Goal: Task Accomplishment & Management: Manage account settings

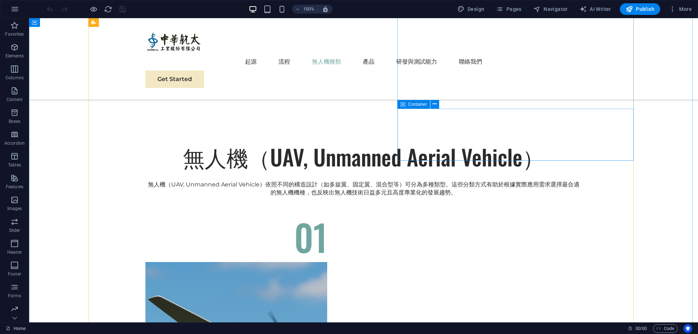
scroll to position [1455, 0]
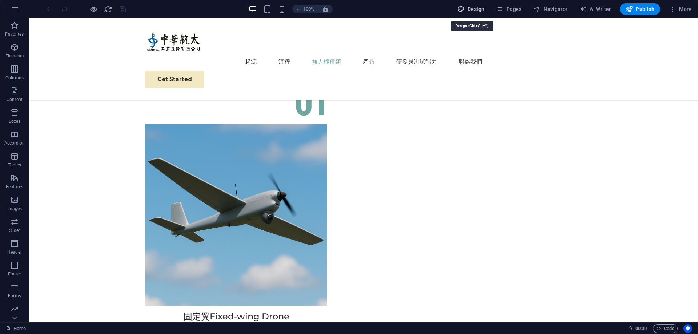
click at [462, 11] on icon "button" at bounding box center [461, 8] width 7 height 7
select select "px"
select select "400"
select select "px"
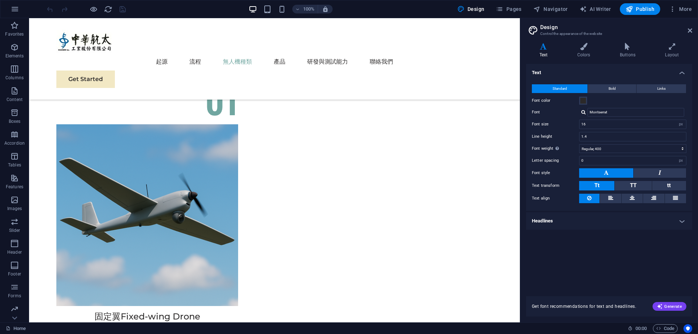
scroll to position [1398, 0]
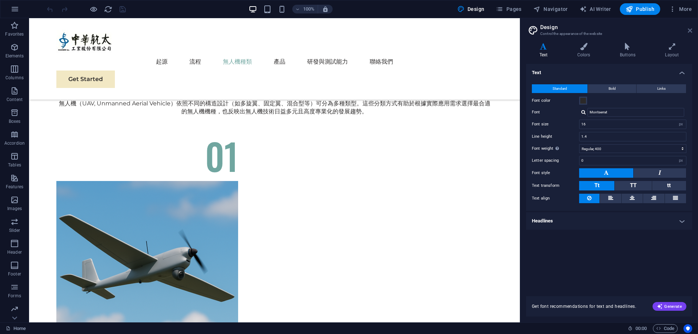
click at [688, 29] on icon at bounding box center [690, 31] width 4 height 6
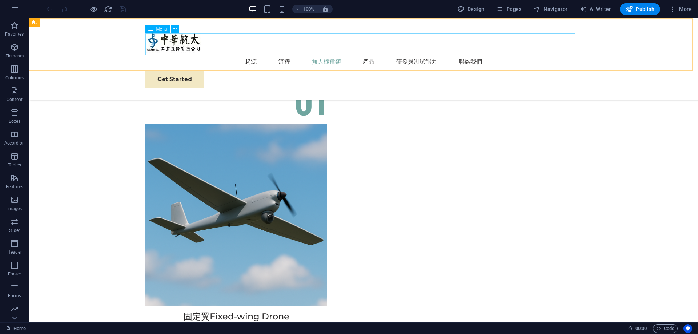
click at [363, 53] on nav "起源 流程 無人機種類 產品 研發與測試能力 聯絡我們" at bounding box center [364, 61] width 437 height 17
click at [360, 53] on nav "起源 流程 無人機種類 產品 研發與測試能力 聯絡我們" at bounding box center [364, 61] width 437 height 17
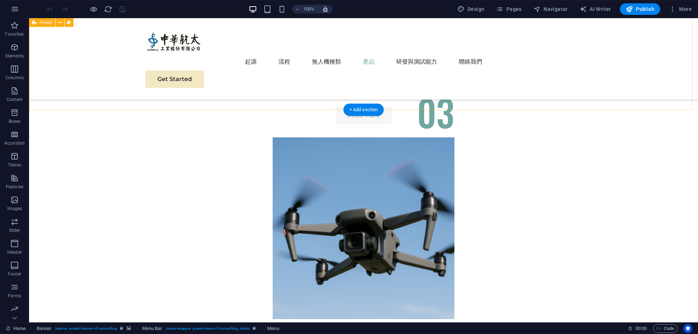
scroll to position [2255, 0]
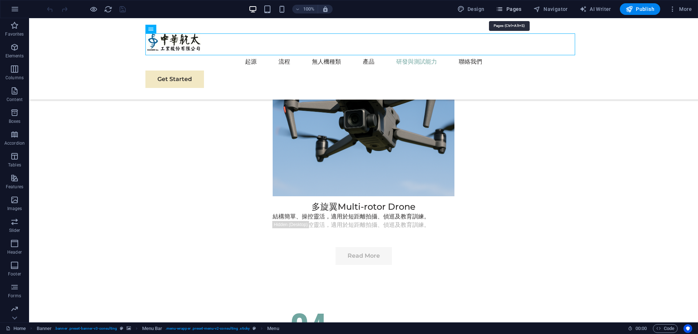
click at [524, 13] on button "Pages" at bounding box center [508, 9] width 31 height 12
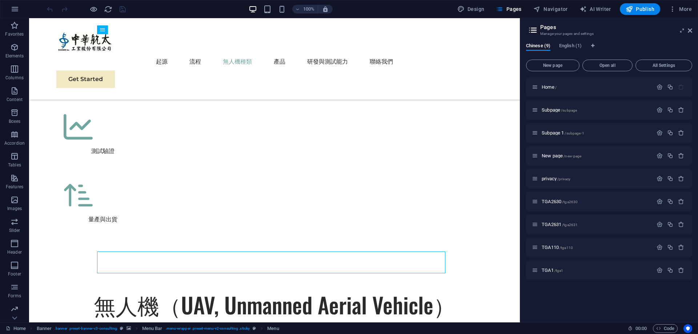
scroll to position [1075, 0]
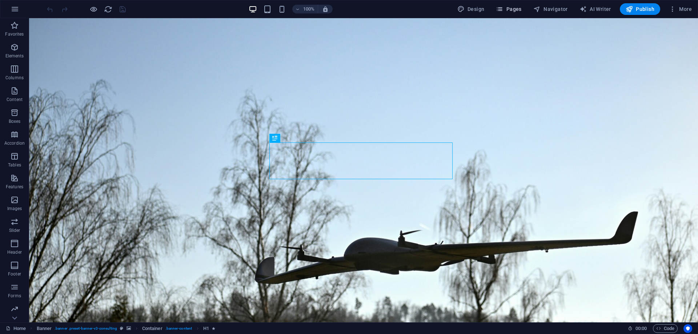
click at [0, 0] on span "Pages" at bounding box center [0, 0] width 0 height 0
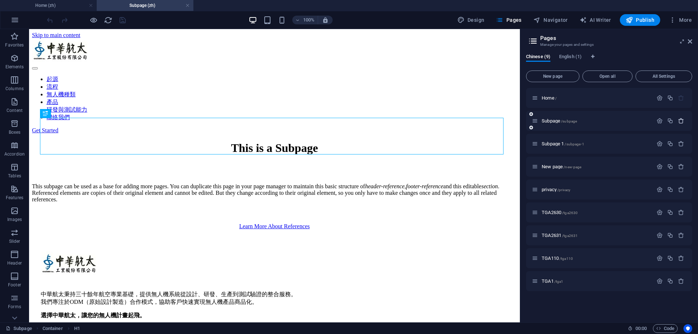
click at [0, 0] on icon "button" at bounding box center [0, 0] width 0 height 0
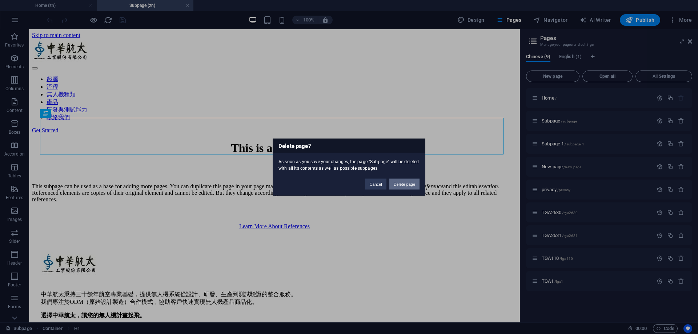
click at [406, 182] on button "Delete page" at bounding box center [405, 184] width 30 height 11
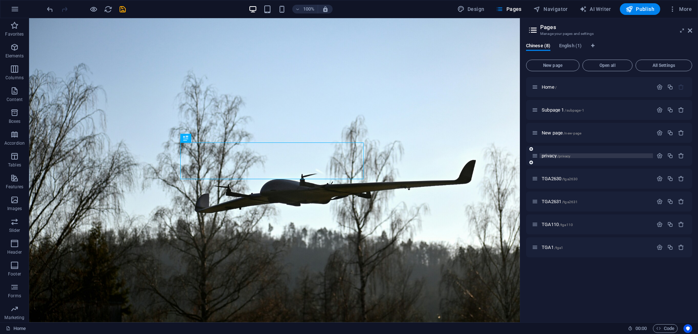
click at [0, 0] on span "privacy /privacy" at bounding box center [0, 0] width 0 height 0
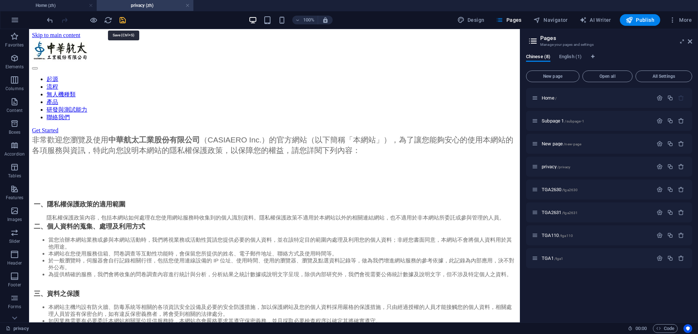
click at [121, 24] on icon "save" at bounding box center [123, 20] width 8 height 8
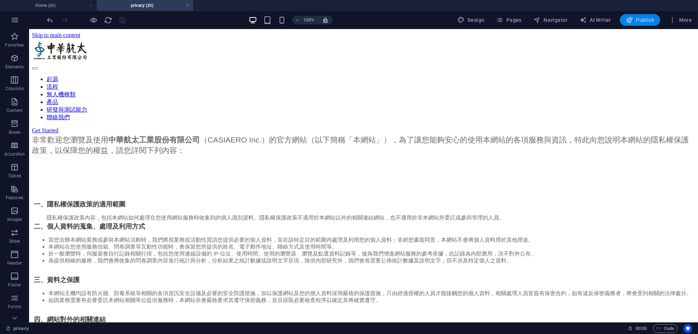
click at [642, 19] on span "Publish" at bounding box center [640, 19] width 29 height 7
